Goal: Transaction & Acquisition: Subscribe to service/newsletter

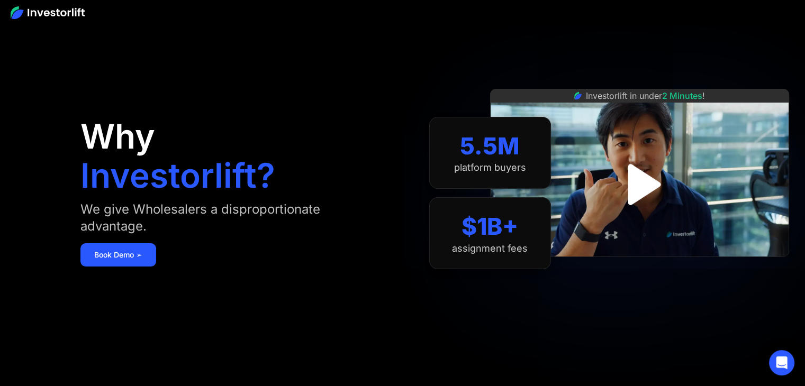
click at [640, 190] on img "open lightbox" at bounding box center [640, 185] width 74 height 74
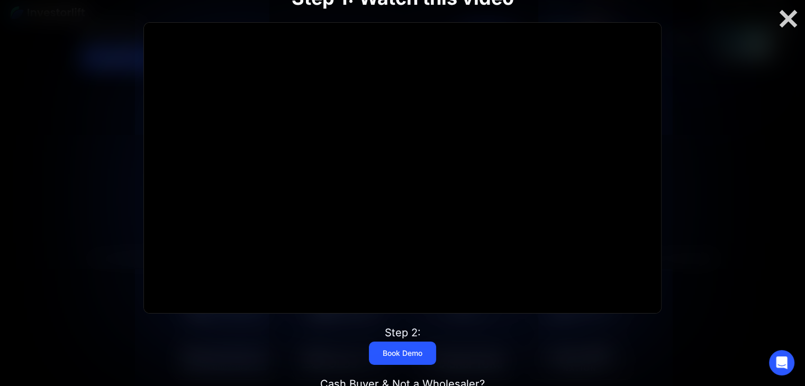
scroll to position [174, 0]
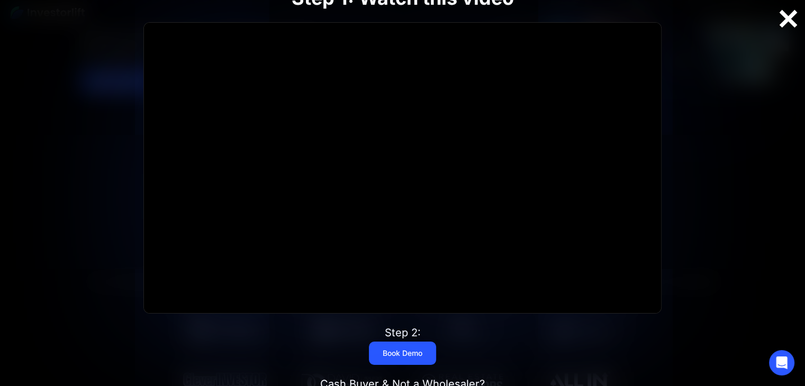
click at [790, 22] on div at bounding box center [788, 19] width 34 height 22
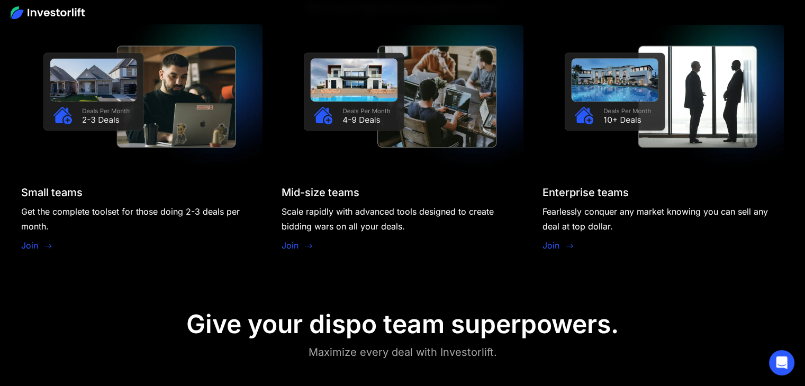
scroll to position [953, 0]
click at [38, 244] on link "Join" at bounding box center [29, 245] width 17 height 13
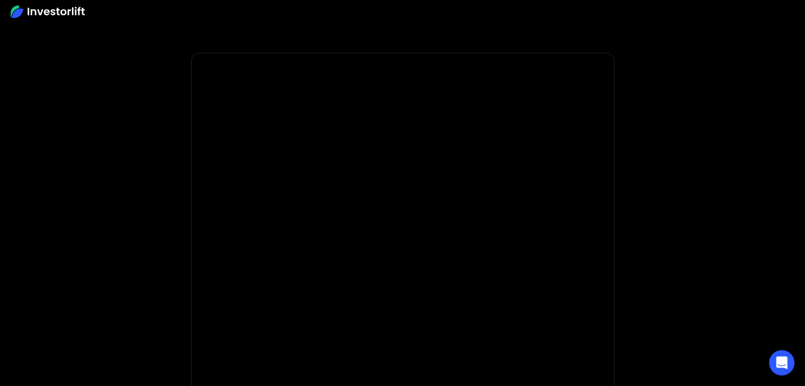
click at [72, 11] on img at bounding box center [48, 11] width 74 height 13
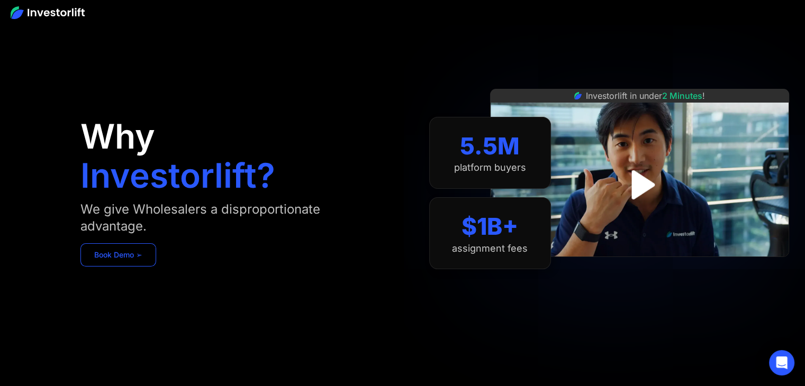
click at [140, 253] on link "Book Demo ➢" at bounding box center [118, 255] width 76 height 23
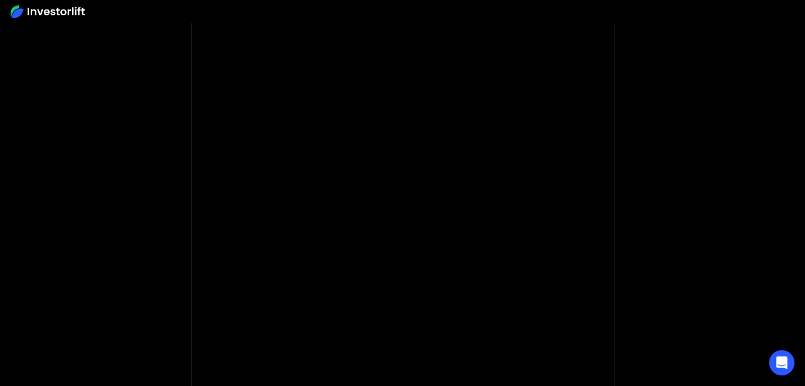
scroll to position [66, 0]
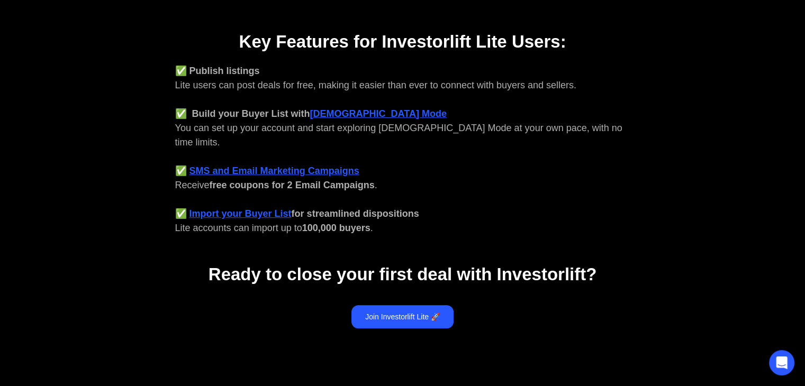
scroll to position [420, 0]
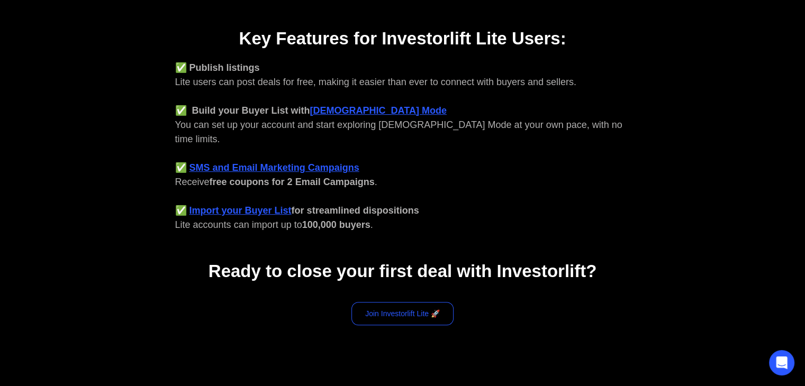
click at [401, 302] on link "Join Investorlift Lite 🚀" at bounding box center [403, 313] width 102 height 23
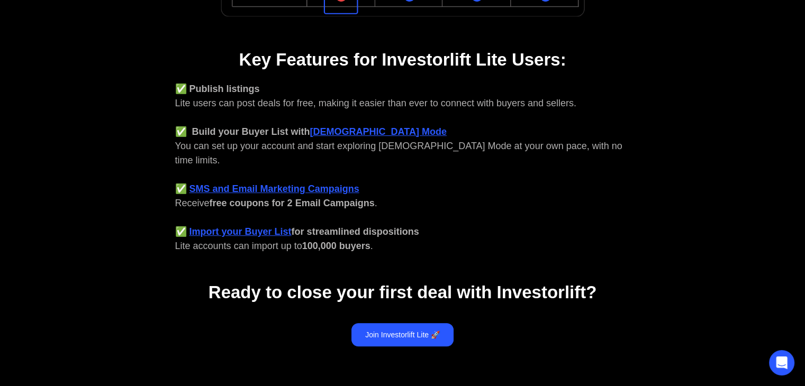
scroll to position [465, 0]
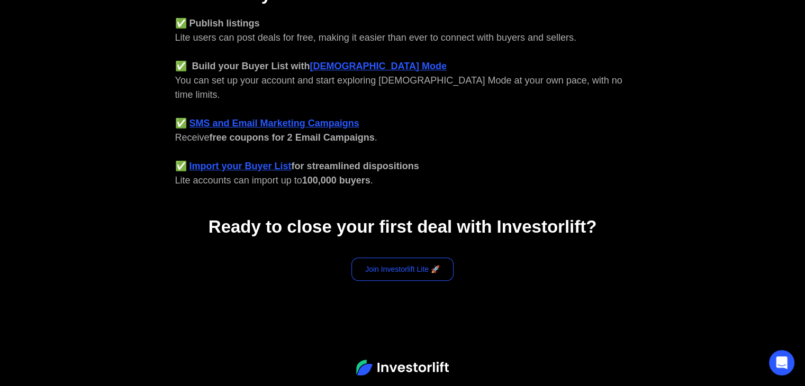
click at [402, 259] on link "Join Investorlift Lite 🚀" at bounding box center [403, 269] width 102 height 23
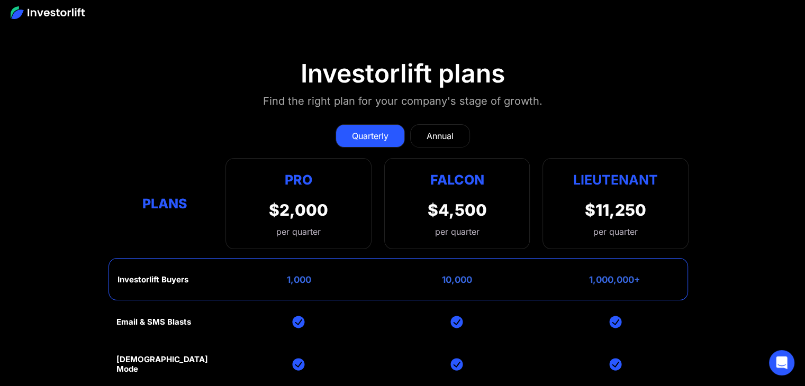
scroll to position [4176, 0]
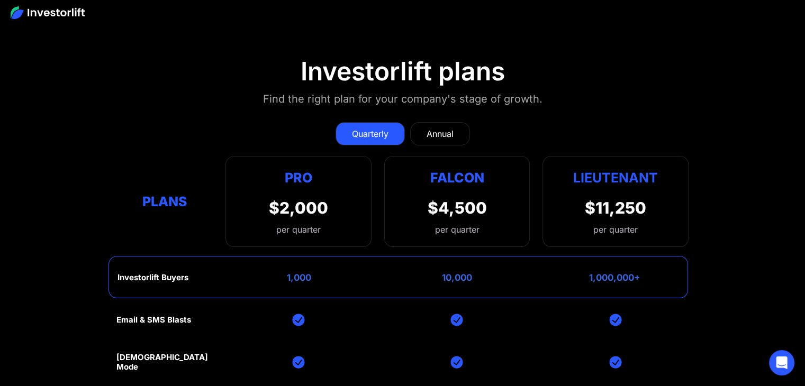
click at [447, 122] on link "Annual" at bounding box center [440, 133] width 60 height 23
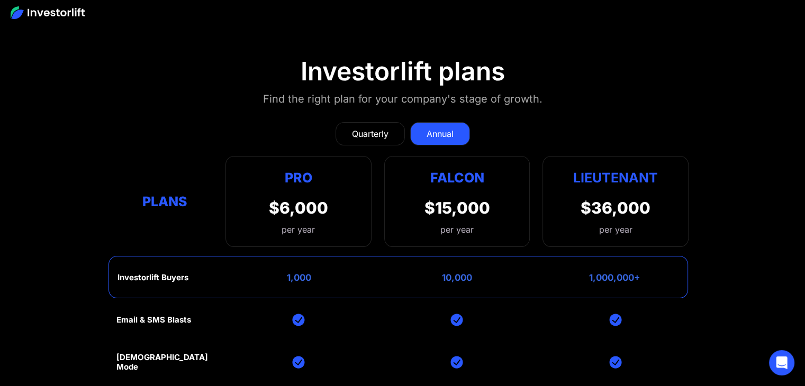
click at [384, 128] on div "Quarterly" at bounding box center [370, 134] width 37 height 13
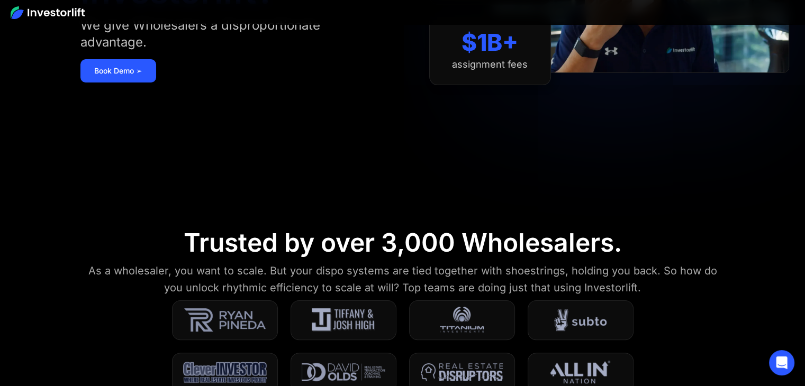
scroll to position [163, 0]
